Goal: Information Seeking & Learning: Compare options

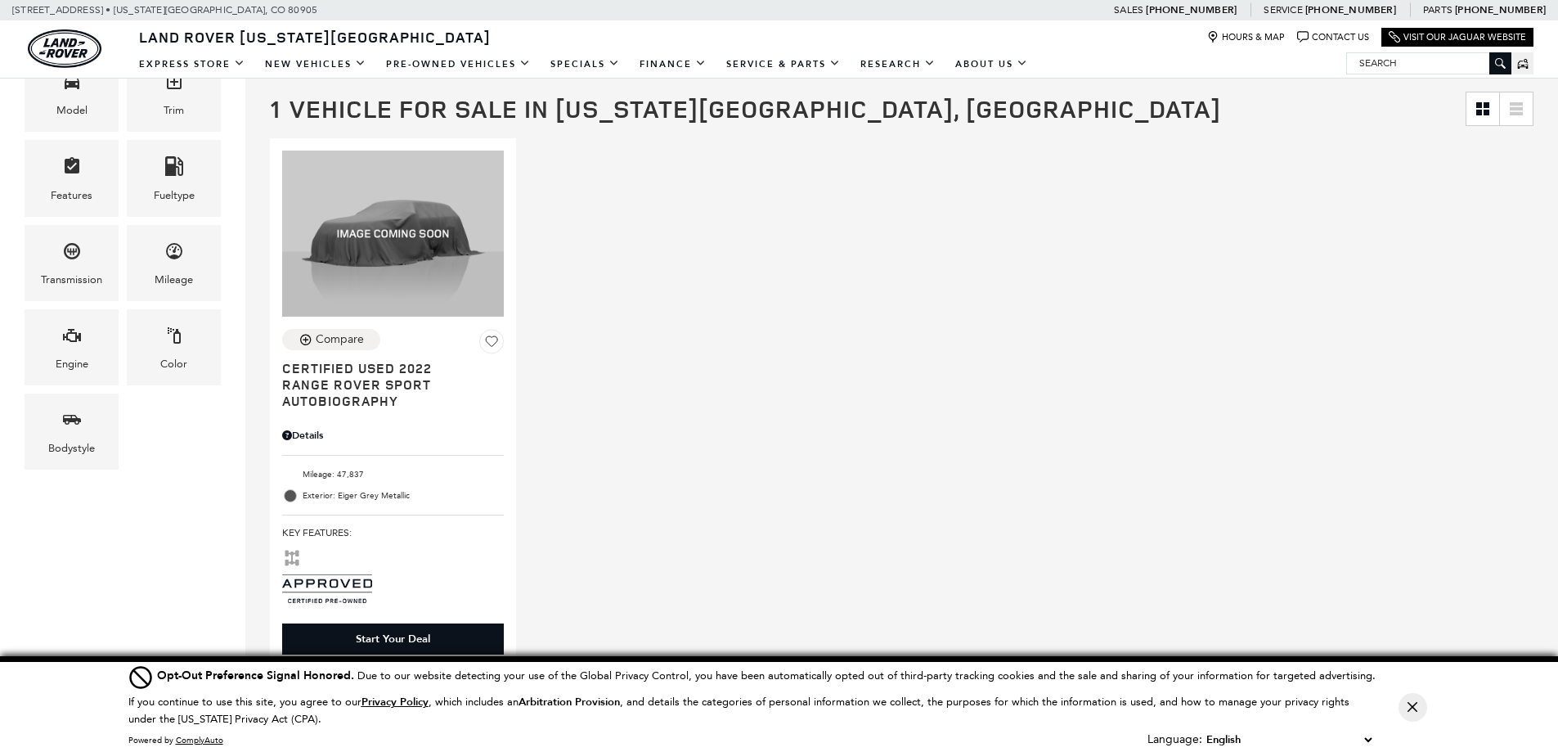
scroll to position [409, 0]
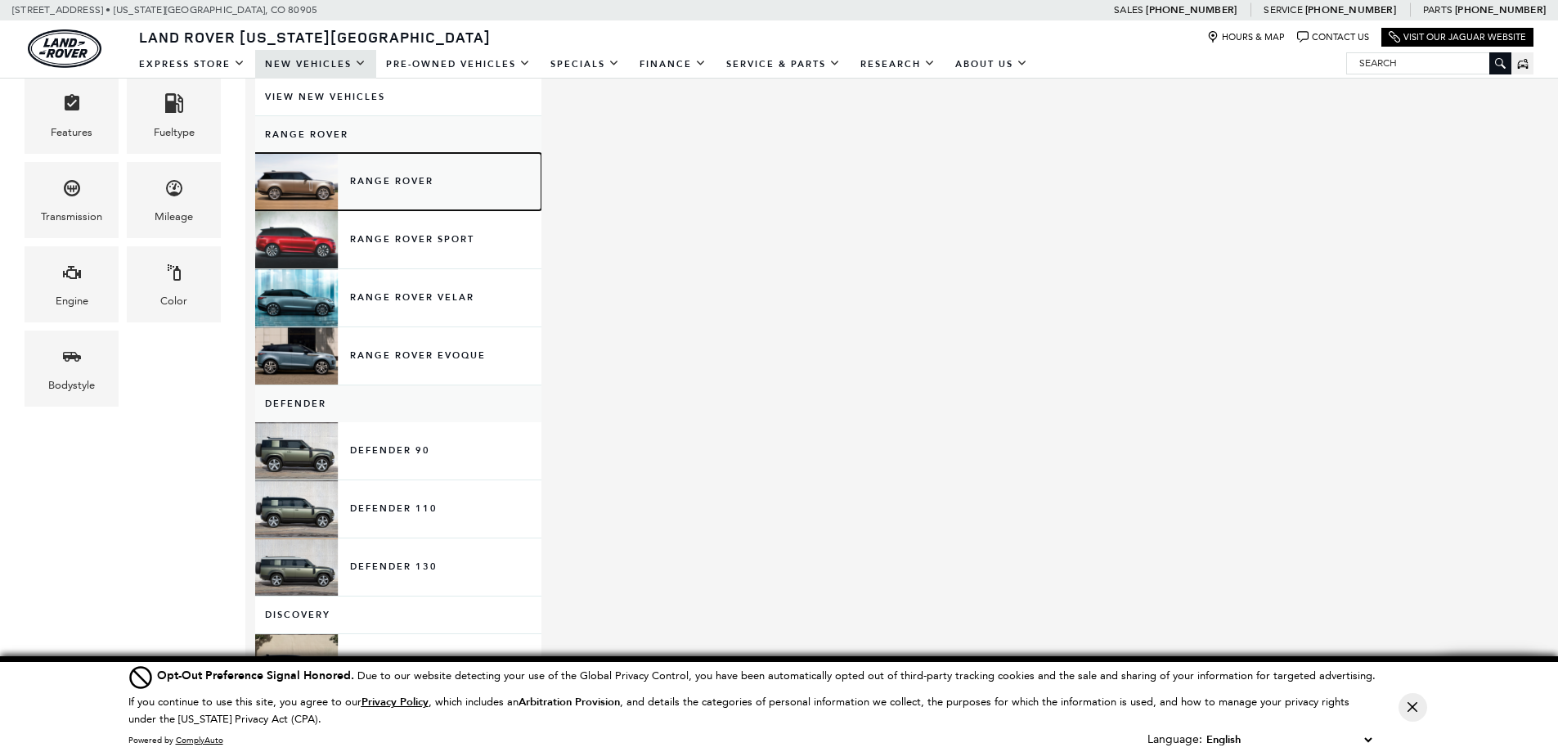
click at [379, 167] on link "Range Rover" at bounding box center [398, 181] width 286 height 57
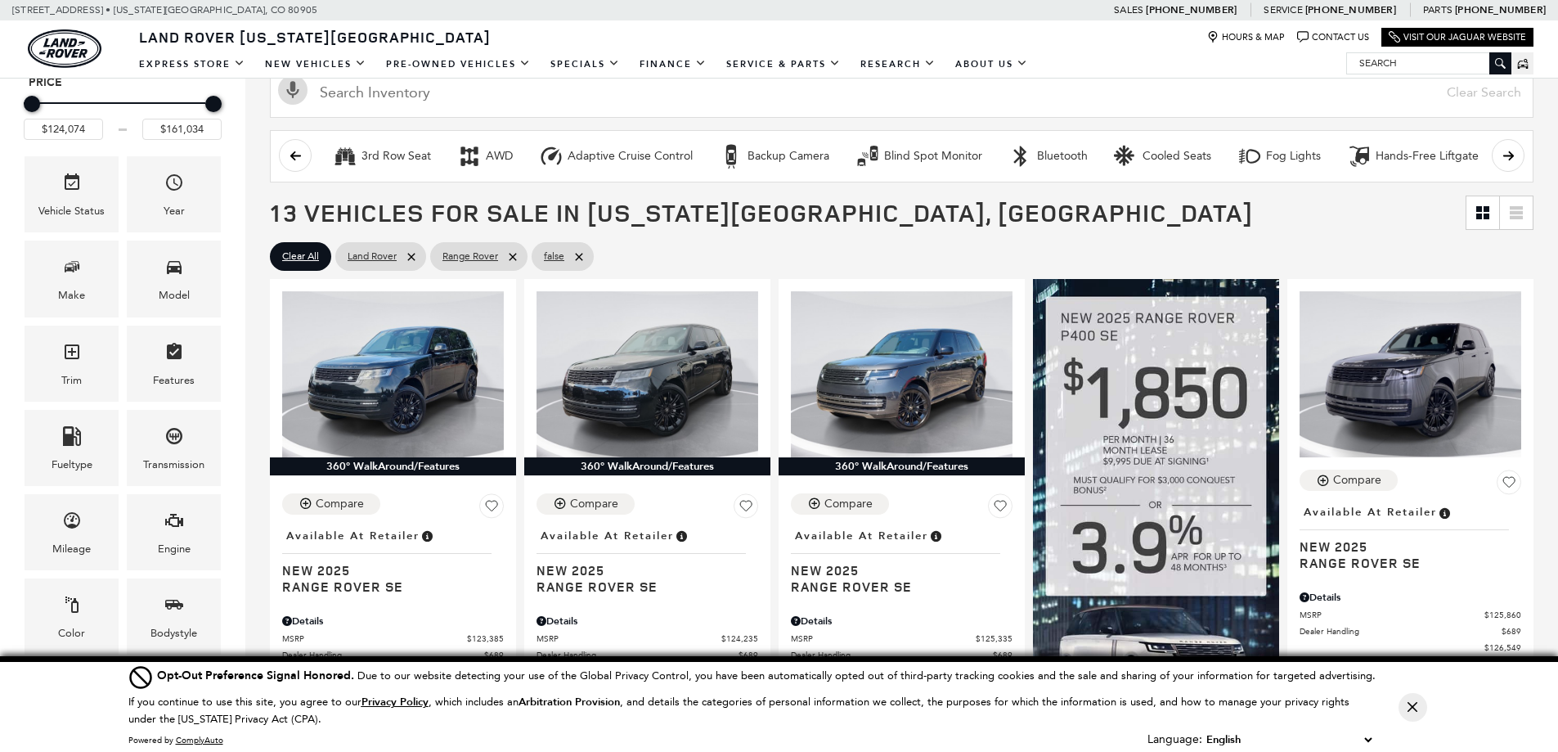
scroll to position [327, 0]
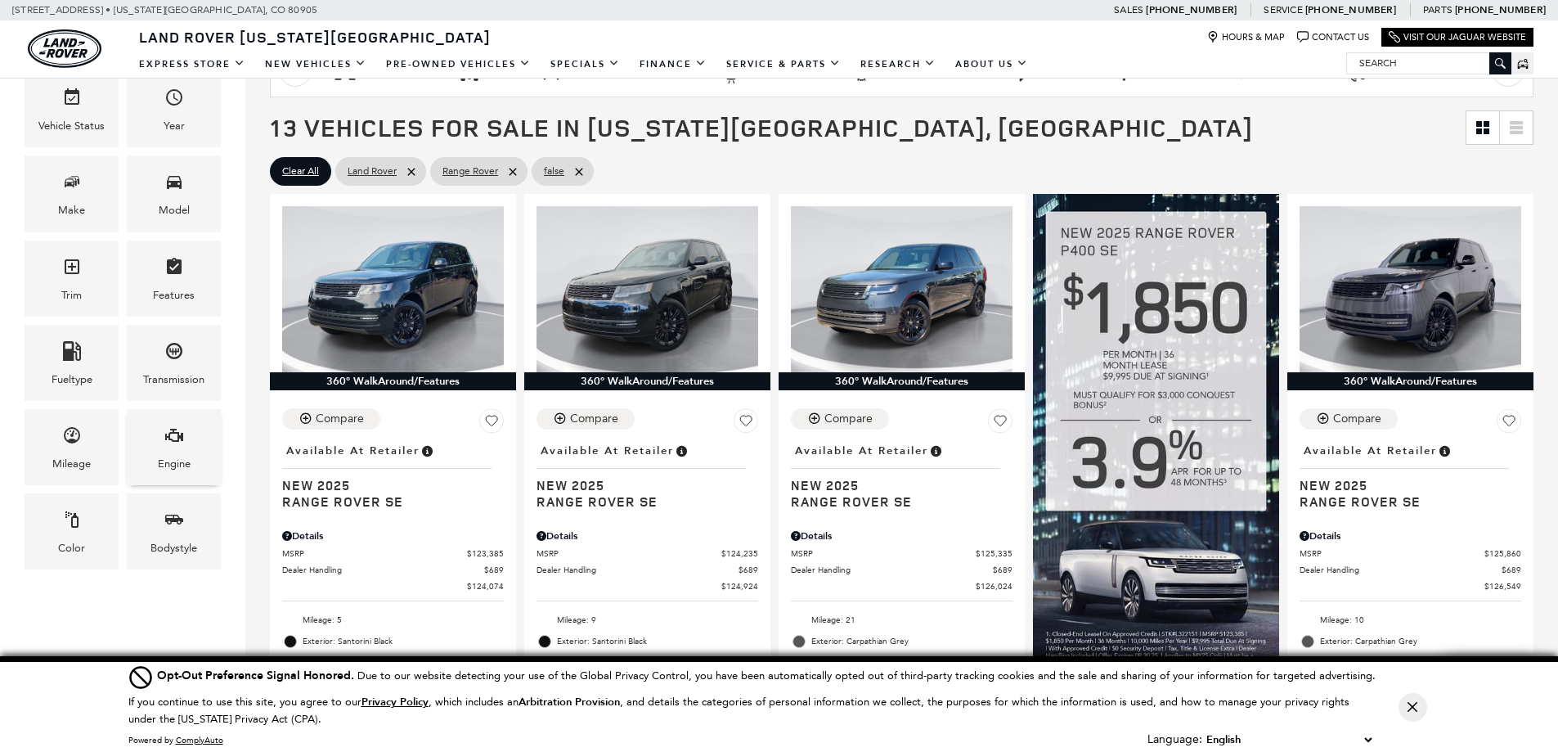
click at [158, 453] on div "Engine" at bounding box center [174, 447] width 94 height 76
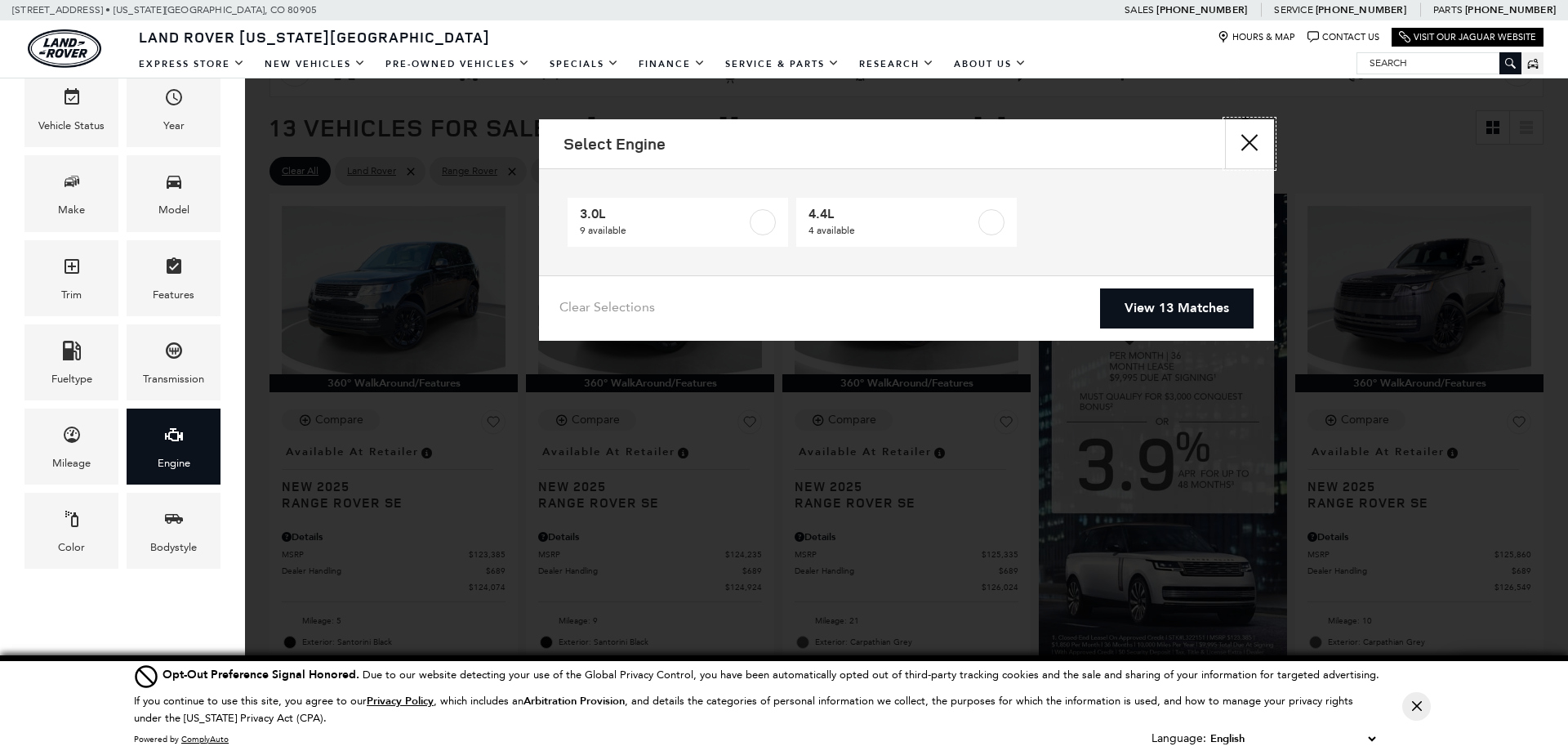
click at [1257, 143] on button "close" at bounding box center [1249, 143] width 49 height 49
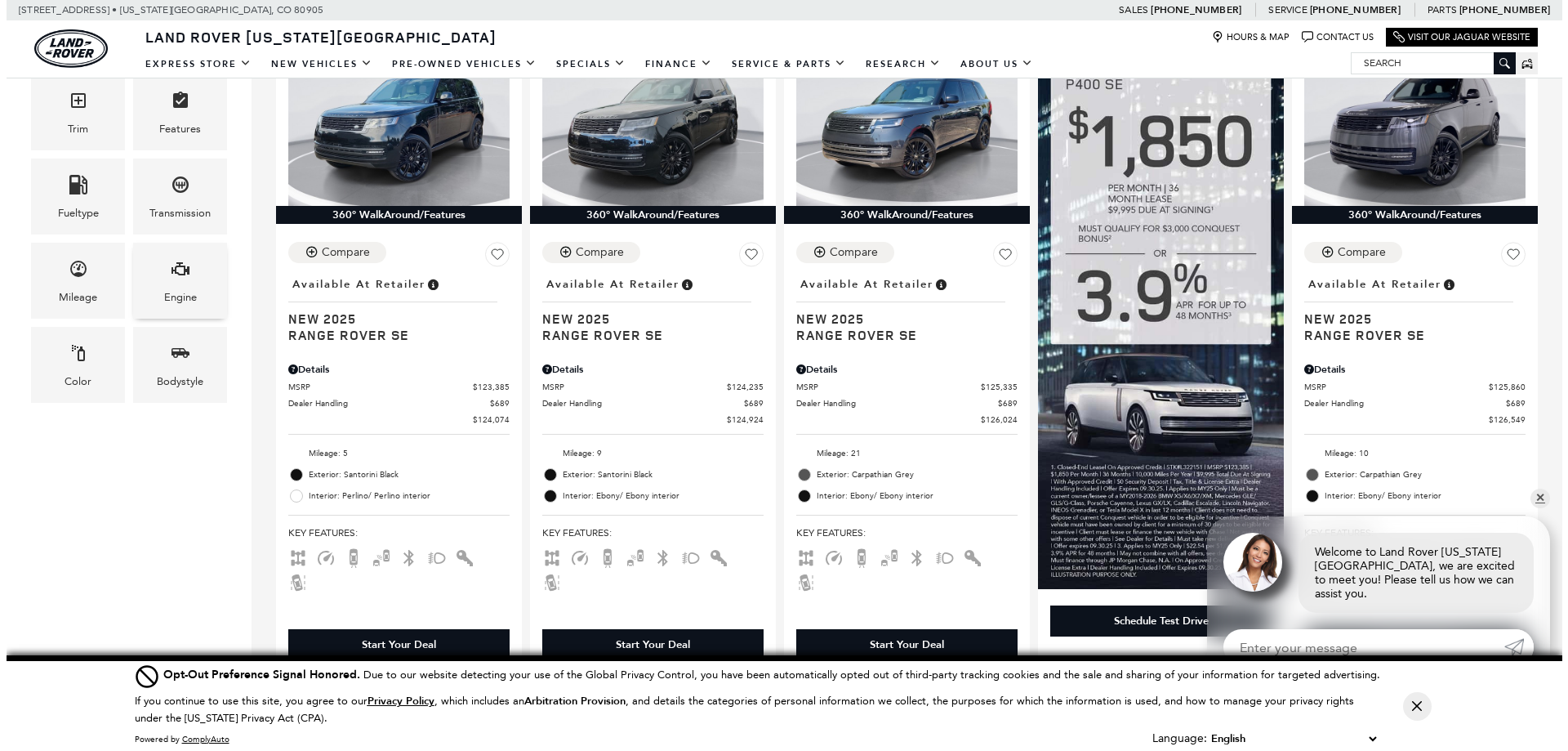
scroll to position [490, 0]
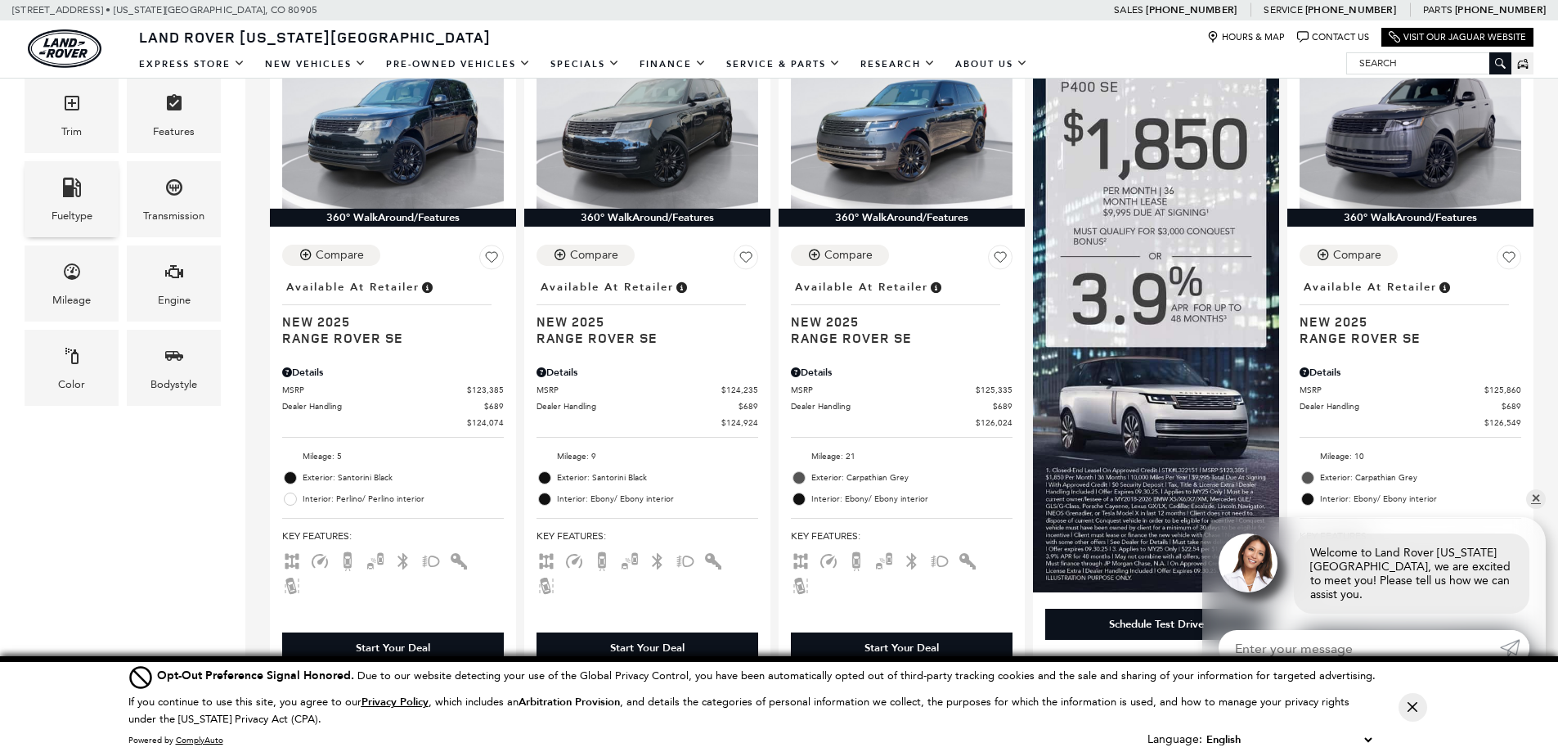
click at [82, 204] on div "Fueltype" at bounding box center [72, 199] width 94 height 76
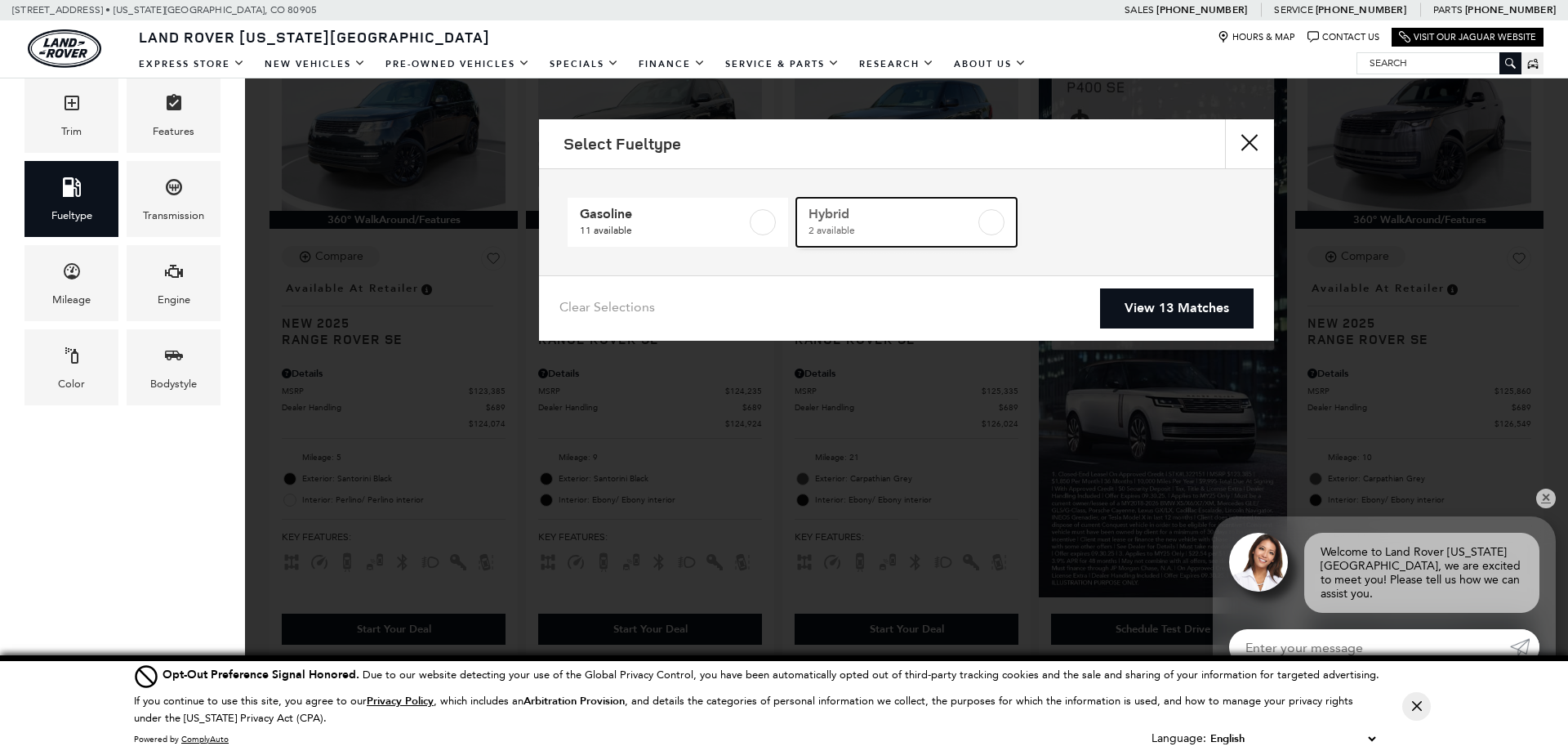
click at [1001, 221] on label at bounding box center [992, 222] width 26 height 26
type input "$136,224"
type input "$156,654"
checkbox input "true"
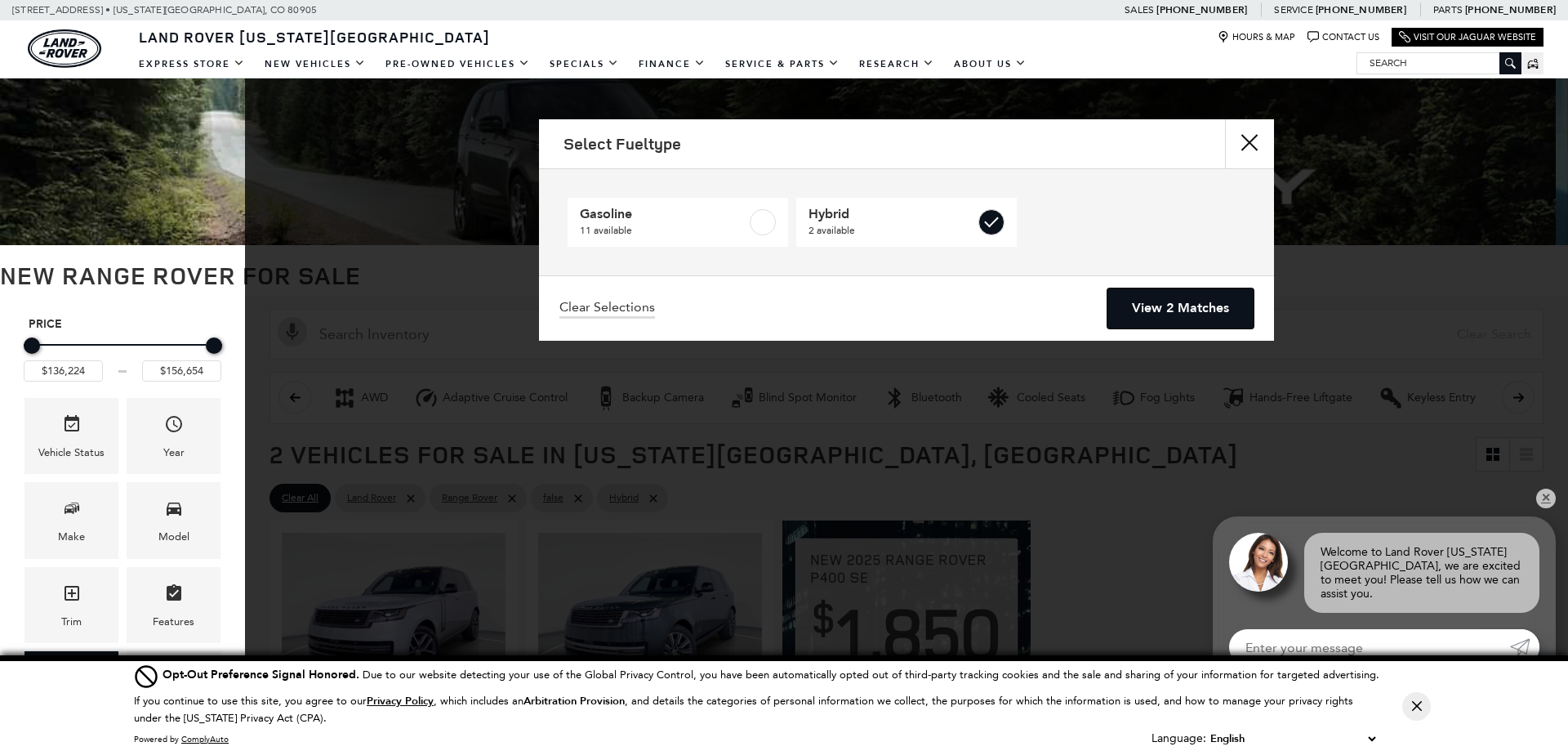
click at [1171, 308] on link "View 2 Matches" at bounding box center [1180, 309] width 146 height 40
